Goal: Task Accomplishment & Management: Use online tool/utility

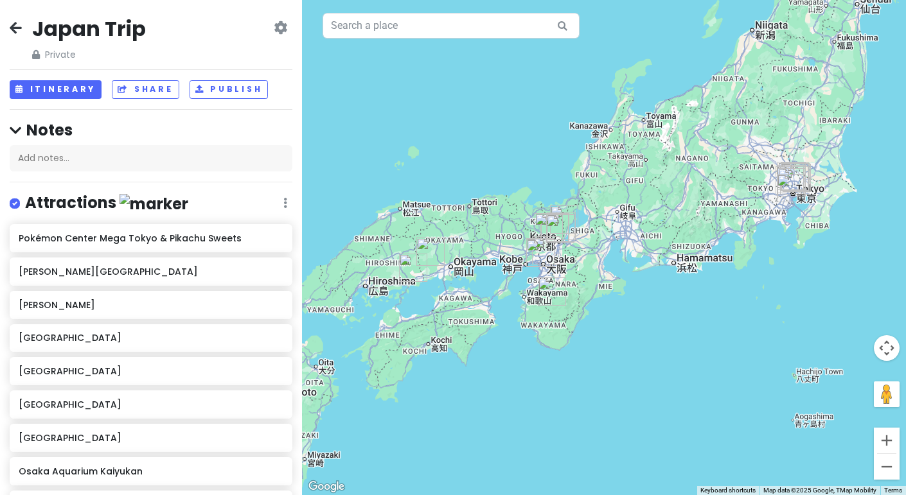
scroll to position [738, 0]
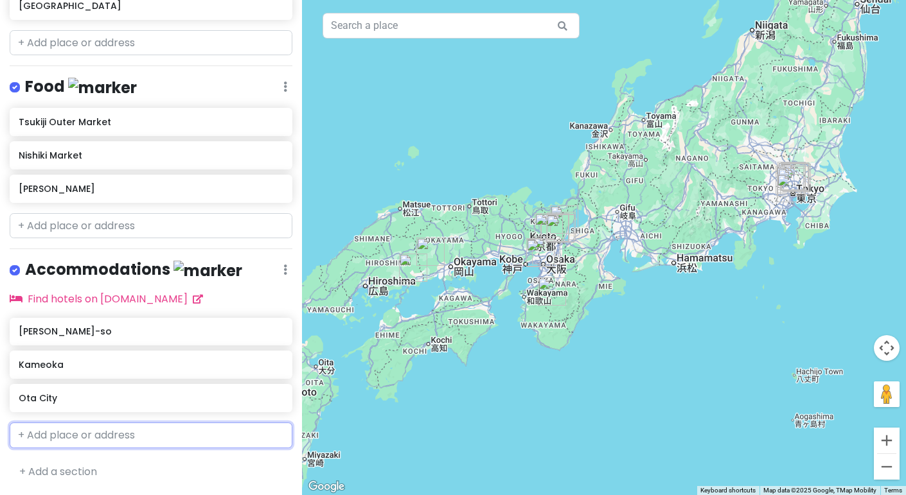
click at [143, 438] on input "text" at bounding box center [151, 436] width 283 height 26
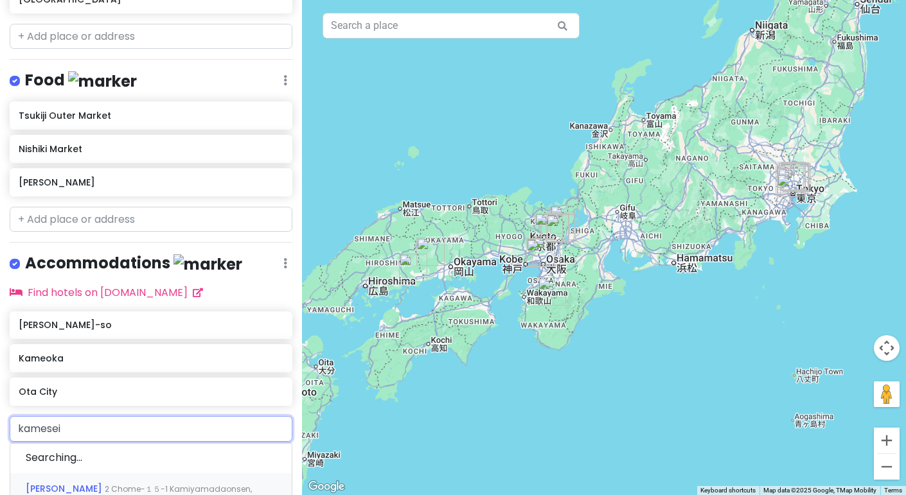
type input "kamesei"
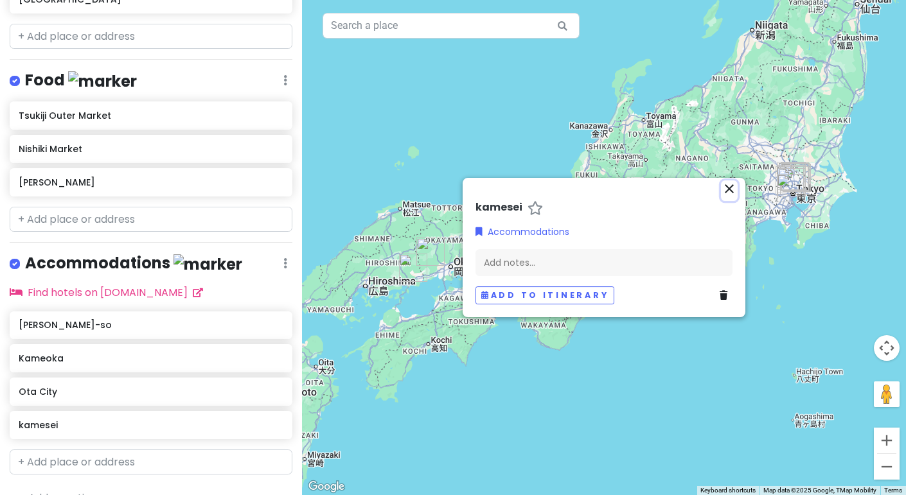
click at [724, 185] on icon "close" at bounding box center [729, 188] width 15 height 15
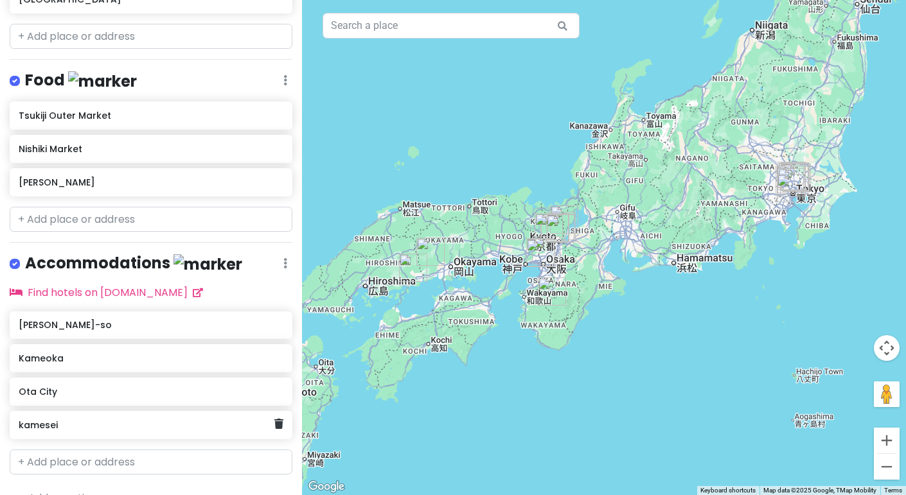
click at [100, 429] on h6 "kamesei" at bounding box center [146, 426] width 255 height 12
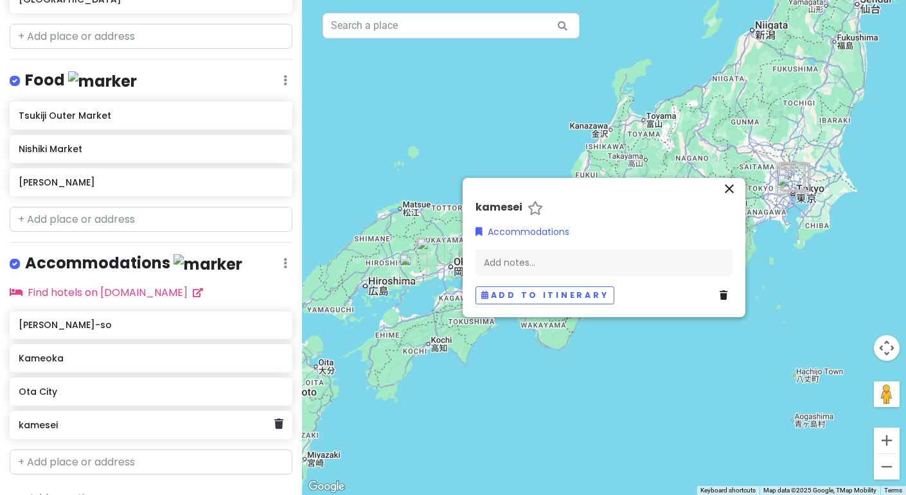
click at [136, 440] on div "kamesei" at bounding box center [151, 425] width 283 height 28
click at [725, 193] on icon "close" at bounding box center [729, 188] width 15 height 15
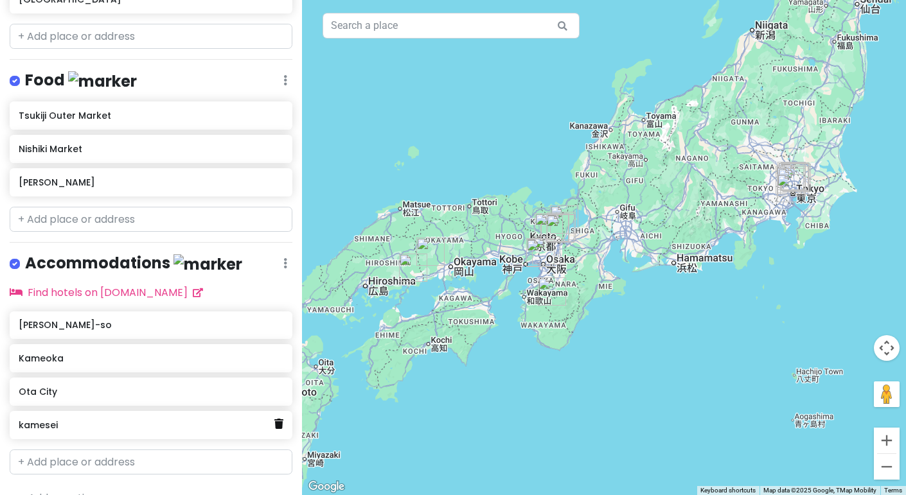
click at [281, 429] on icon at bounding box center [278, 424] width 9 height 10
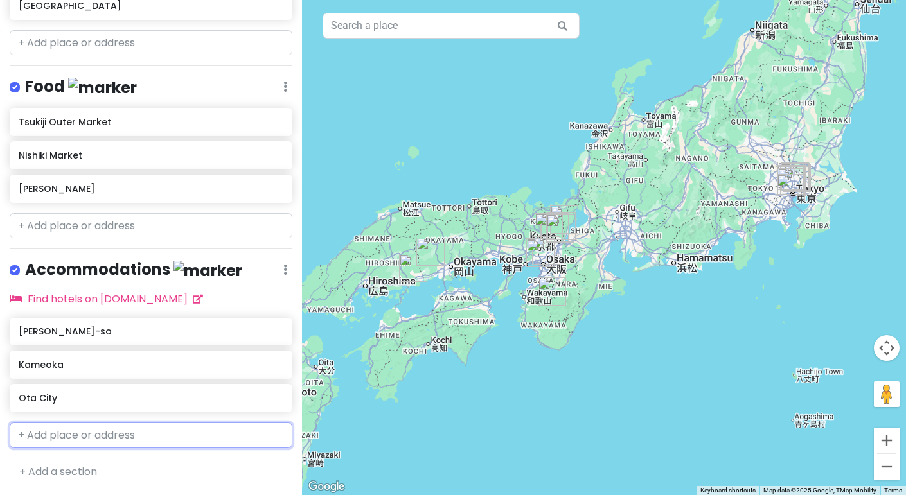
click at [224, 434] on input "text" at bounding box center [151, 436] width 283 height 26
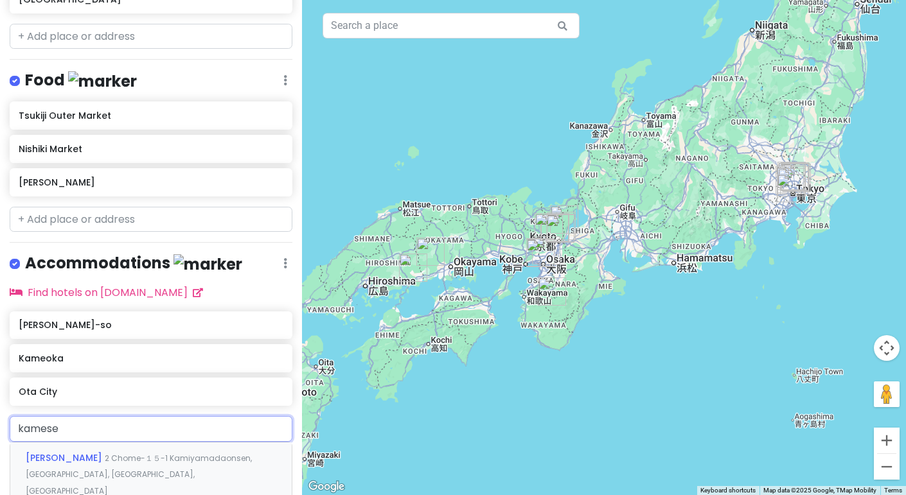
type input "kamesei"
click at [123, 481] on span "2 Chome-１５-1 Kamiyamadaonsen, [GEOGRAPHIC_DATA], [GEOGRAPHIC_DATA], [GEOGRAPHIC…" at bounding box center [139, 475] width 226 height 44
